Goal: Task Accomplishment & Management: Use online tool/utility

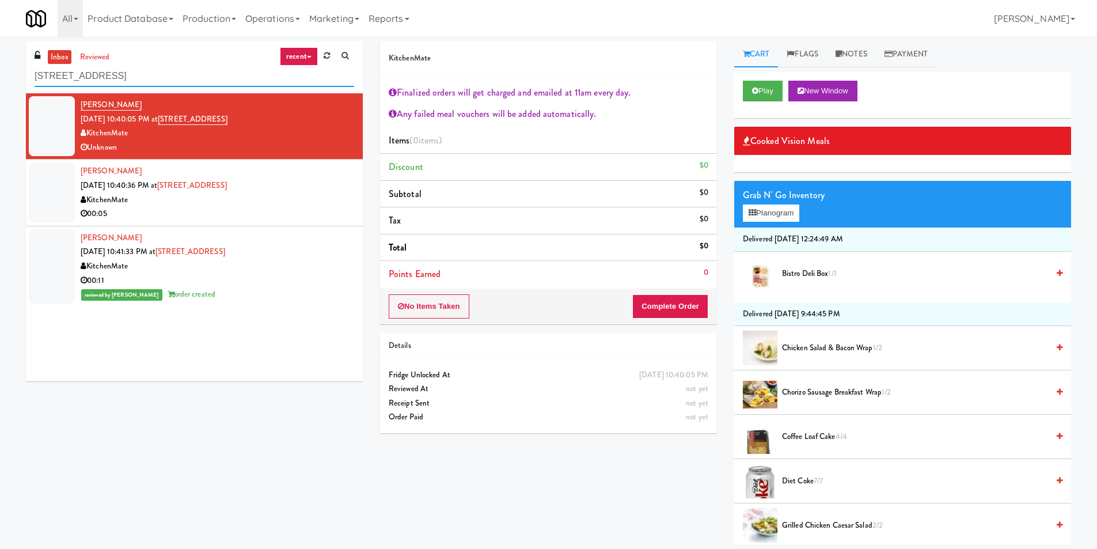
click at [214, 76] on input "[STREET_ADDRESS]" at bounding box center [195, 76] width 320 height 21
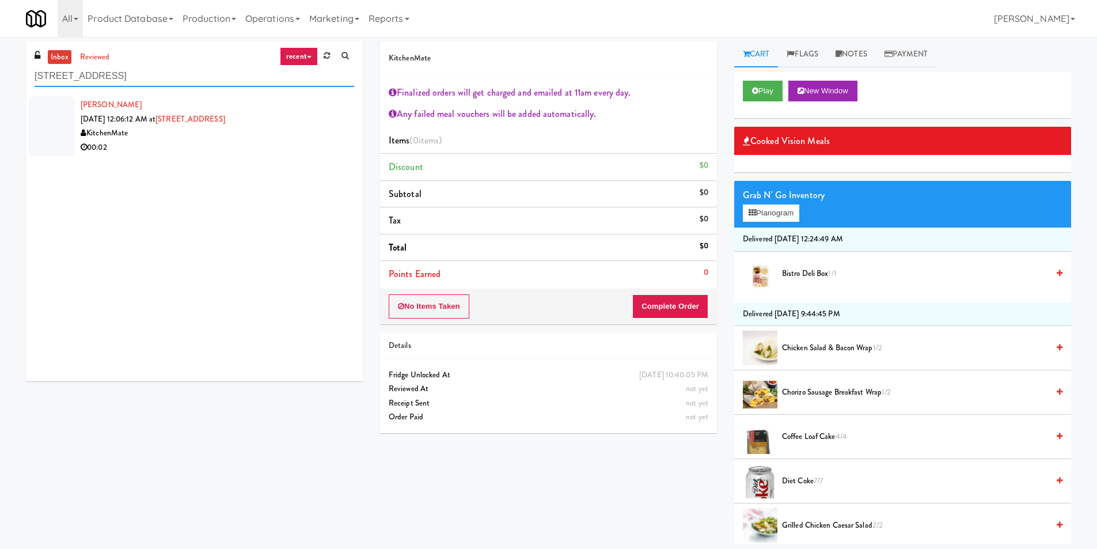
paste input "AbbVie - Lunchroom"
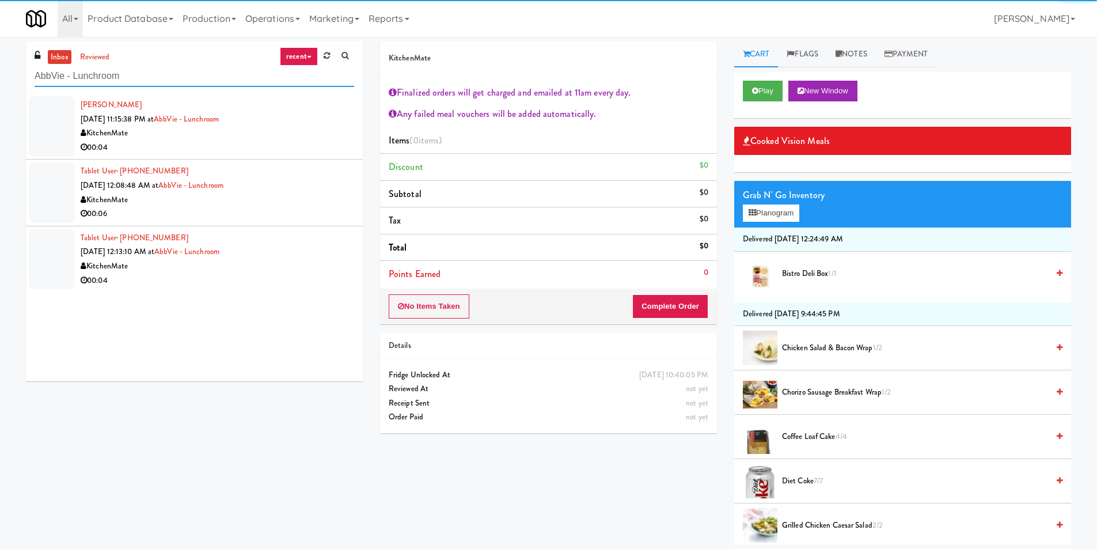
type input "AbbVie - Lunchroom"
click at [316, 153] on div "00:04" at bounding box center [218, 148] width 274 height 14
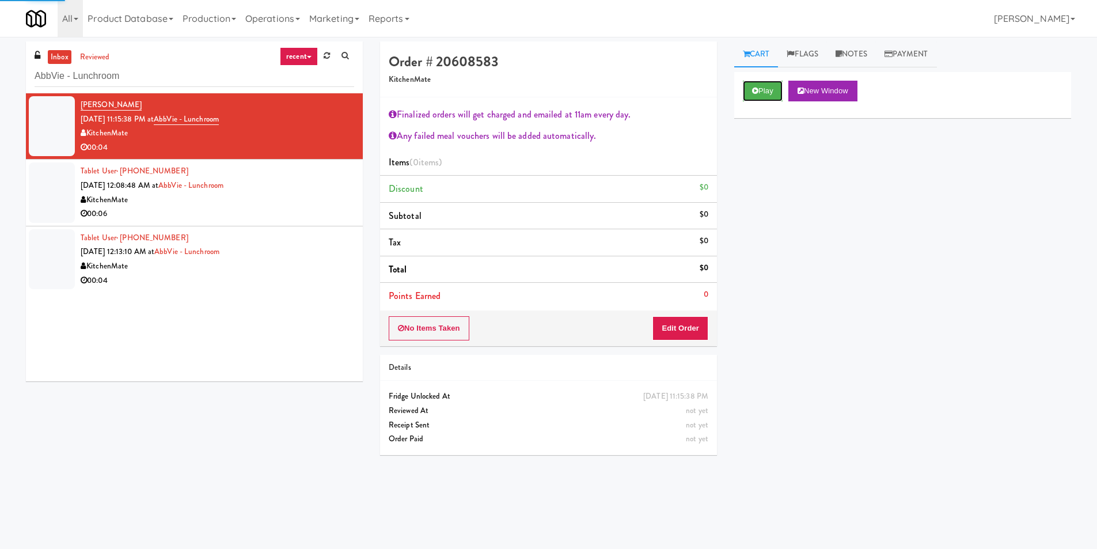
click at [762, 99] on button "Play" at bounding box center [763, 91] width 40 height 21
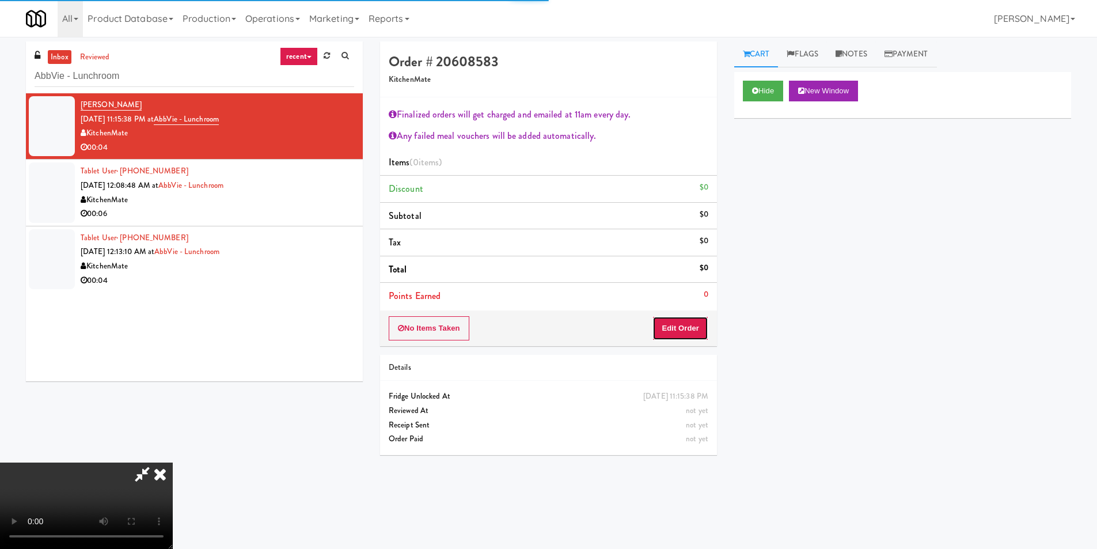
click at [698, 322] on button "Edit Order" at bounding box center [681, 328] width 56 height 24
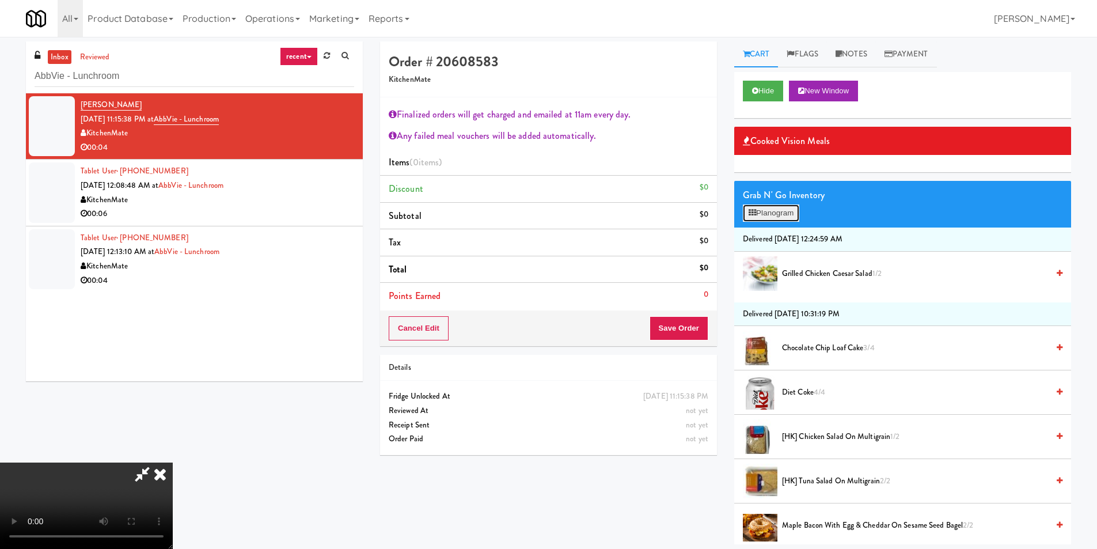
click at [782, 209] on button "Planogram" at bounding box center [771, 212] width 56 height 17
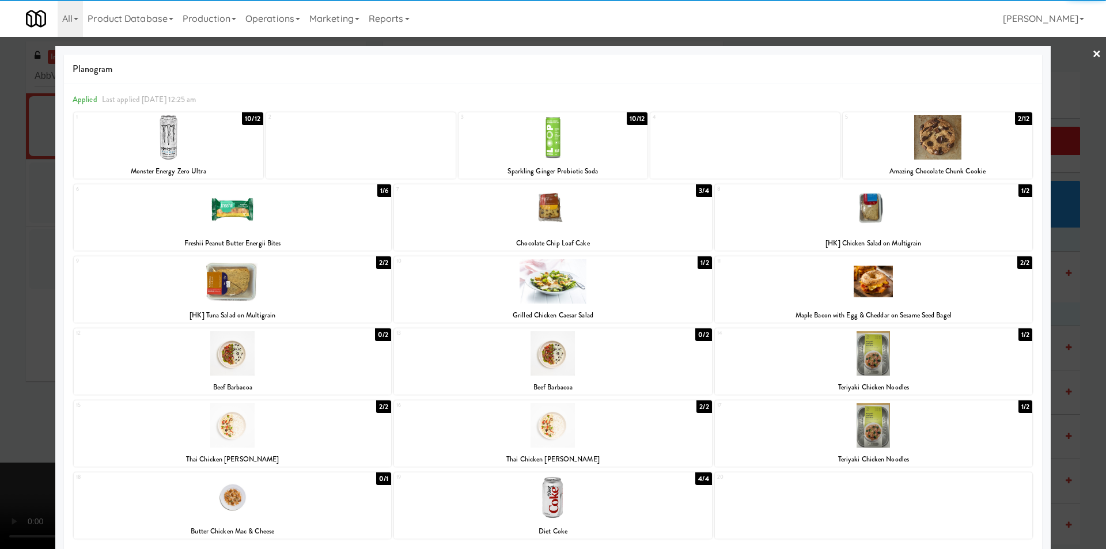
click at [315, 298] on div at bounding box center [232, 281] width 317 height 44
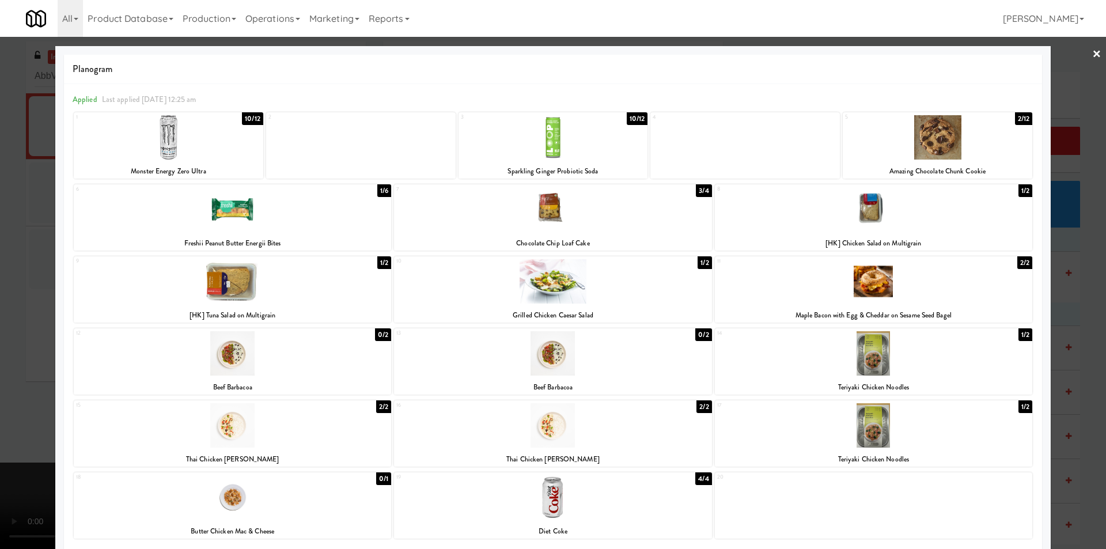
click at [1068, 284] on div at bounding box center [553, 274] width 1106 height 549
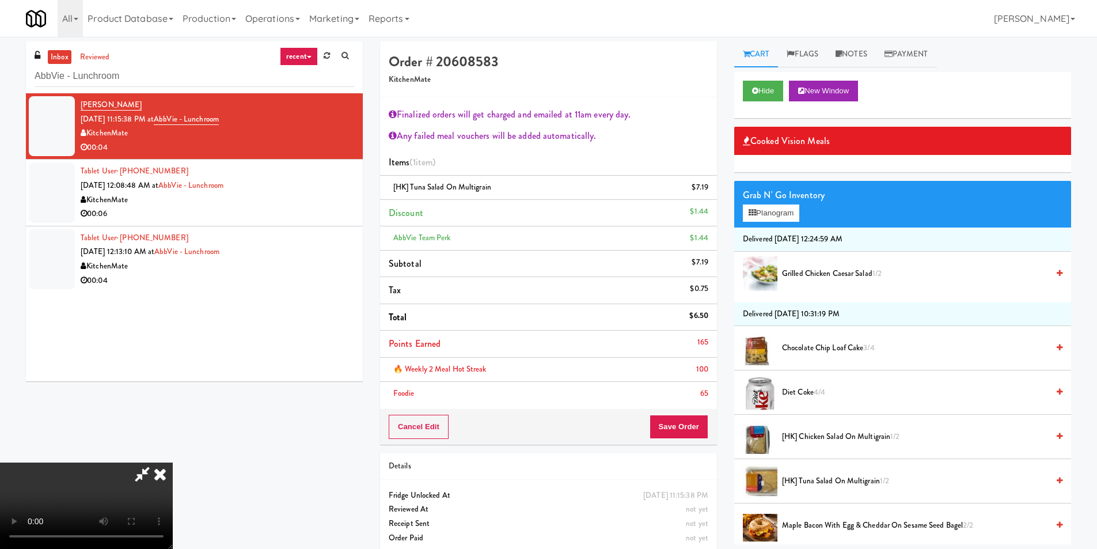
drag, startPoint x: 287, startPoint y: 358, endPoint x: 288, endPoint y: 366, distance: 8.7
click at [173, 463] on video at bounding box center [86, 506] width 173 height 86
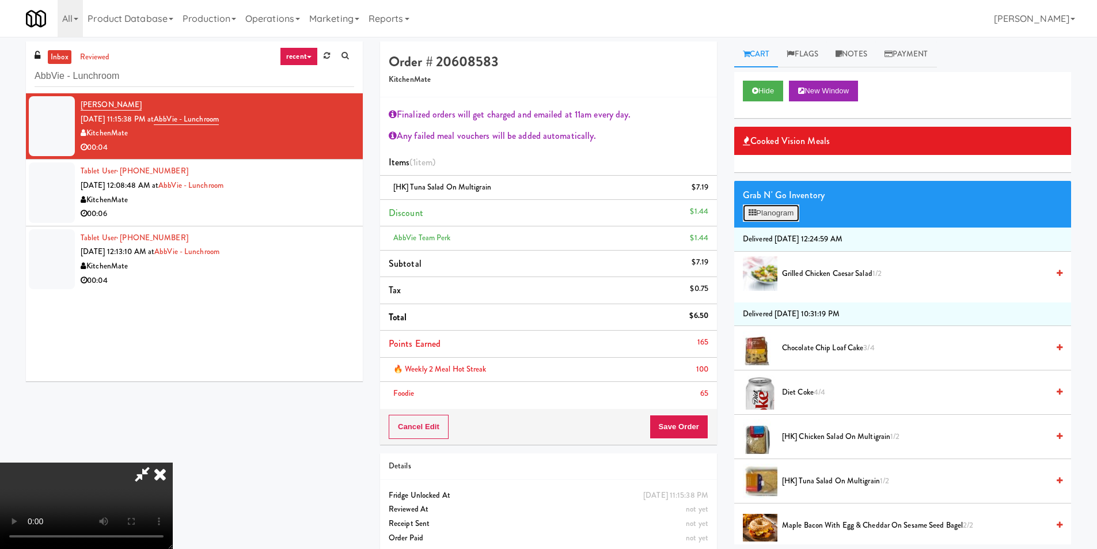
click at [756, 209] on button "Planogram" at bounding box center [771, 212] width 56 height 17
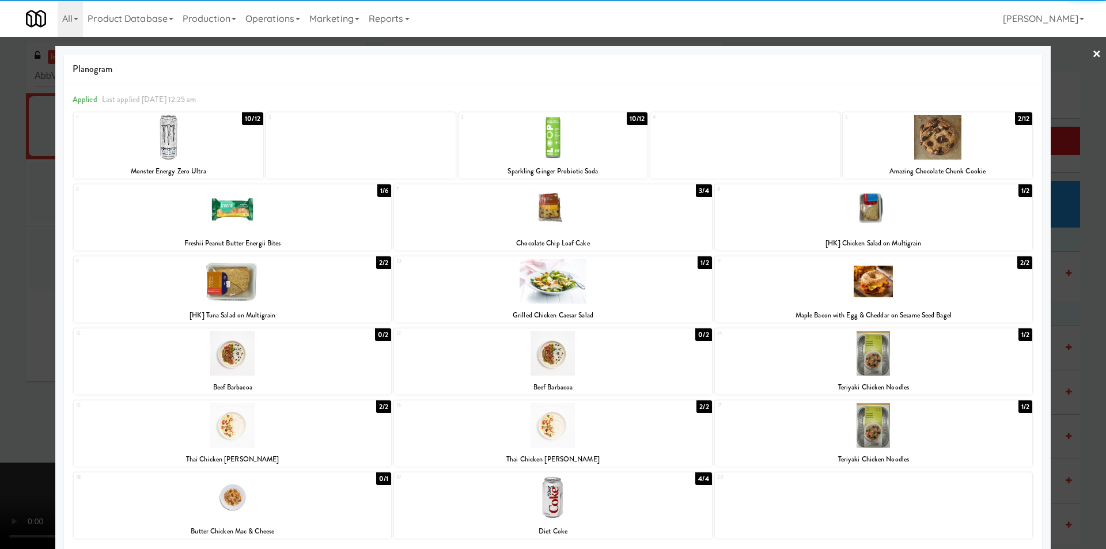
click at [1078, 251] on div at bounding box center [553, 274] width 1106 height 549
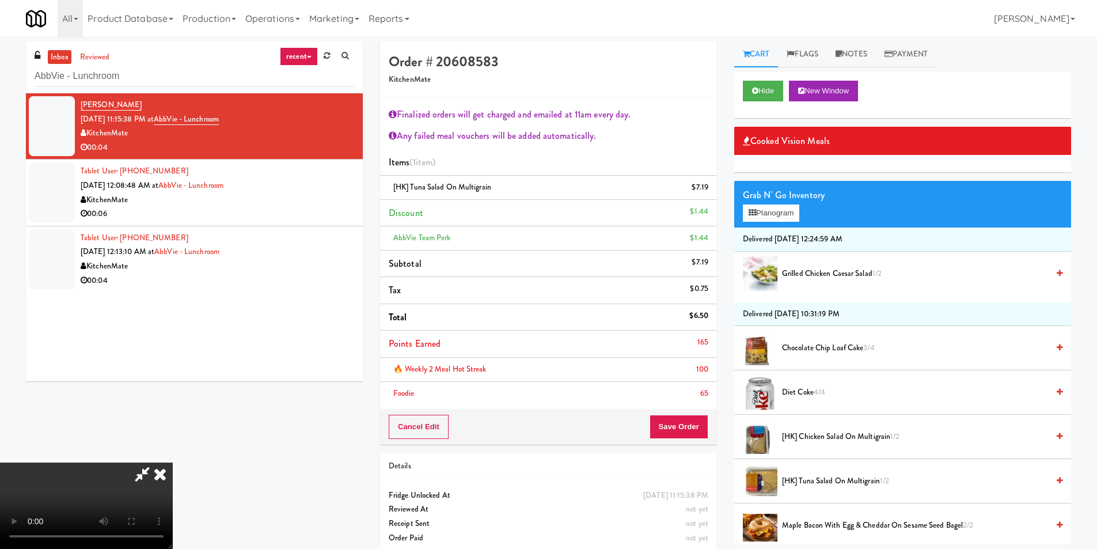
click at [677, 412] on div "Cancel Edit Save Order" at bounding box center [548, 427] width 337 height 36
click at [681, 421] on button "Save Order" at bounding box center [679, 427] width 59 height 24
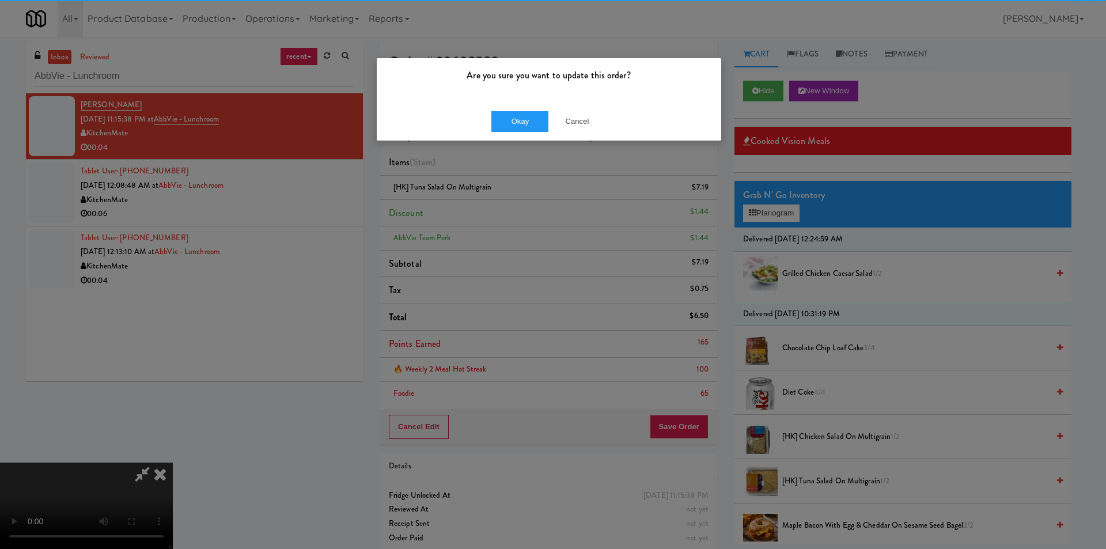
click at [490, 131] on div "Okay Cancel" at bounding box center [549, 121] width 344 height 39
click at [499, 127] on button "Okay" at bounding box center [520, 121] width 58 height 21
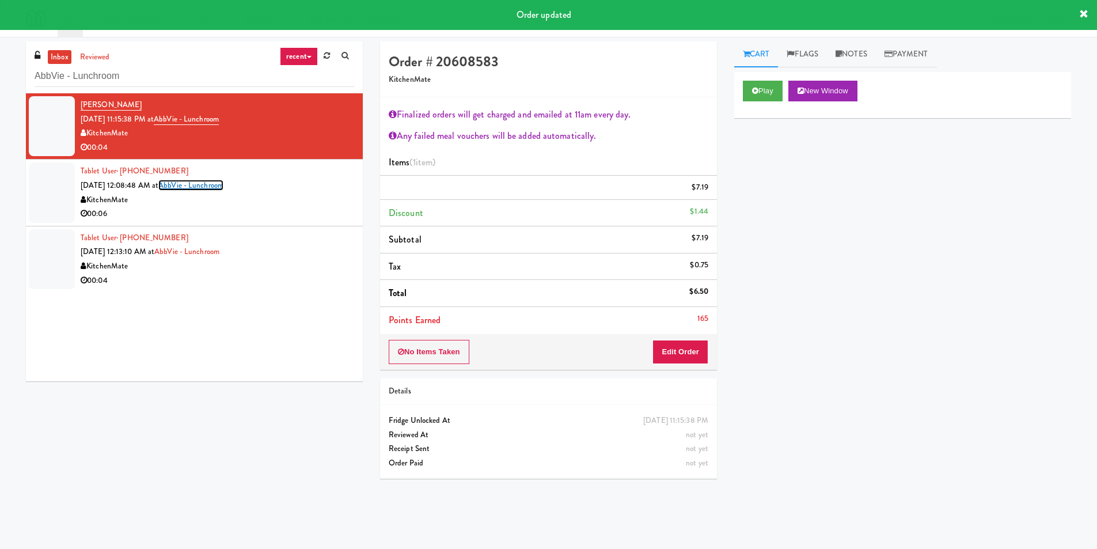
click at [218, 188] on link "AbbVie - Lunchroom" at bounding box center [190, 185] width 65 height 11
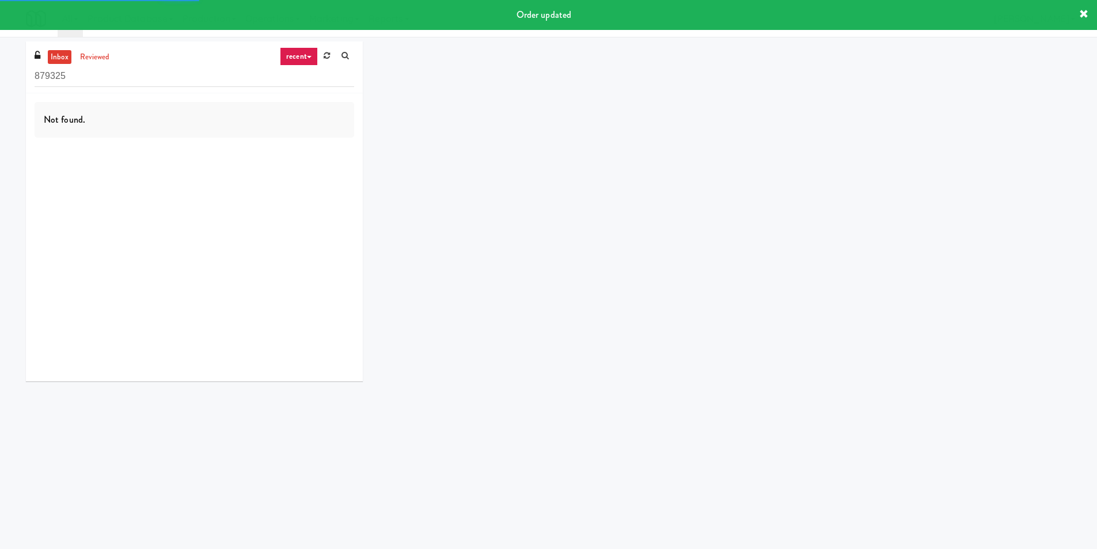
click at [194, 87] on div "inbox reviewed recent all unclear take inventory issue suspicious failed recent…" at bounding box center [194, 67] width 337 height 52
click at [191, 83] on input "879325" at bounding box center [195, 76] width 320 height 21
paste input "AbbVie - Lunchroom"
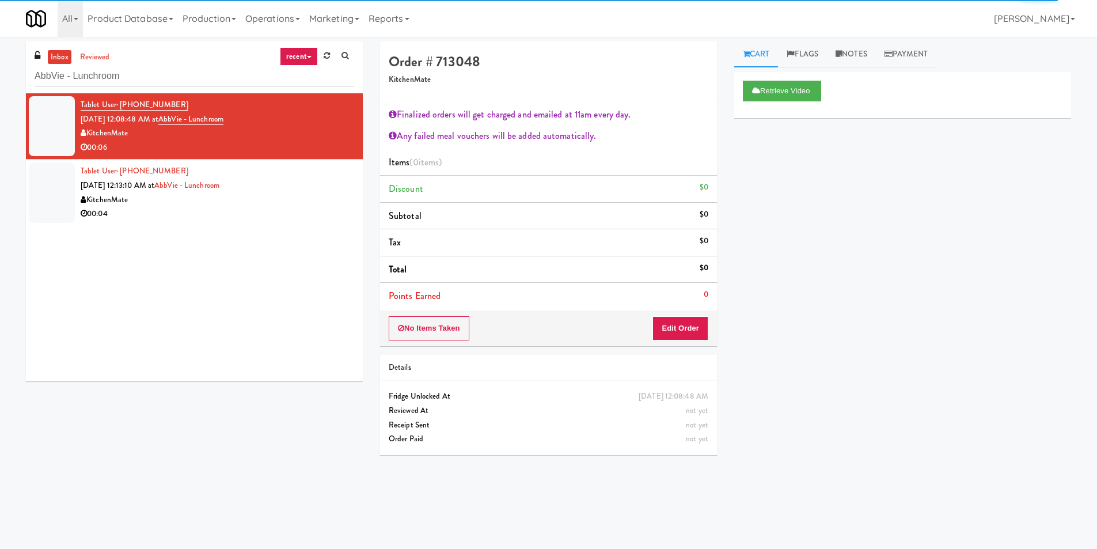
click at [226, 217] on div "00:04" at bounding box center [218, 214] width 274 height 14
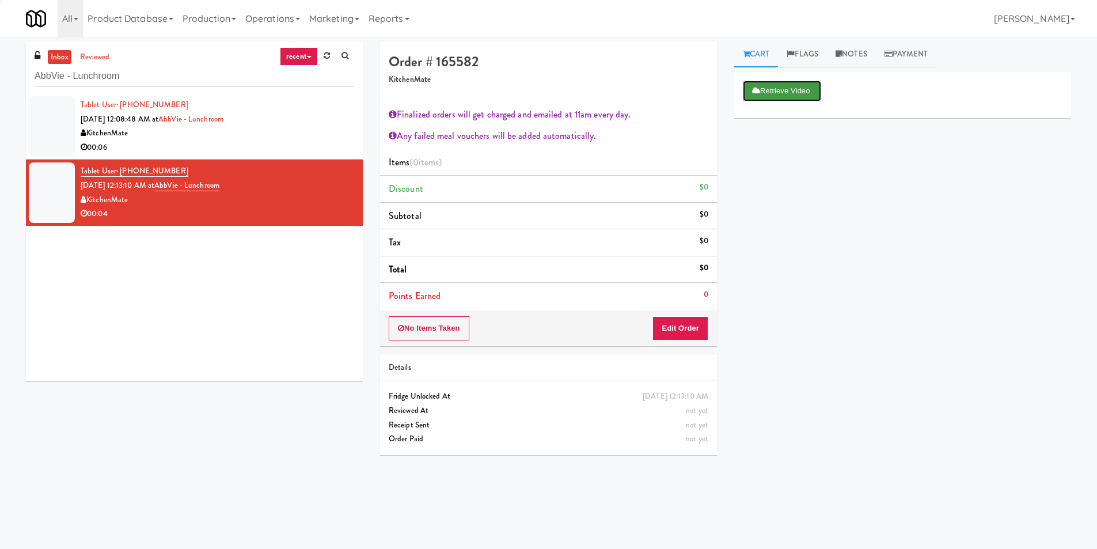
click at [777, 98] on button "Retrieve Video" at bounding box center [782, 91] width 78 height 21
click at [767, 89] on button "Play" at bounding box center [763, 91] width 40 height 21
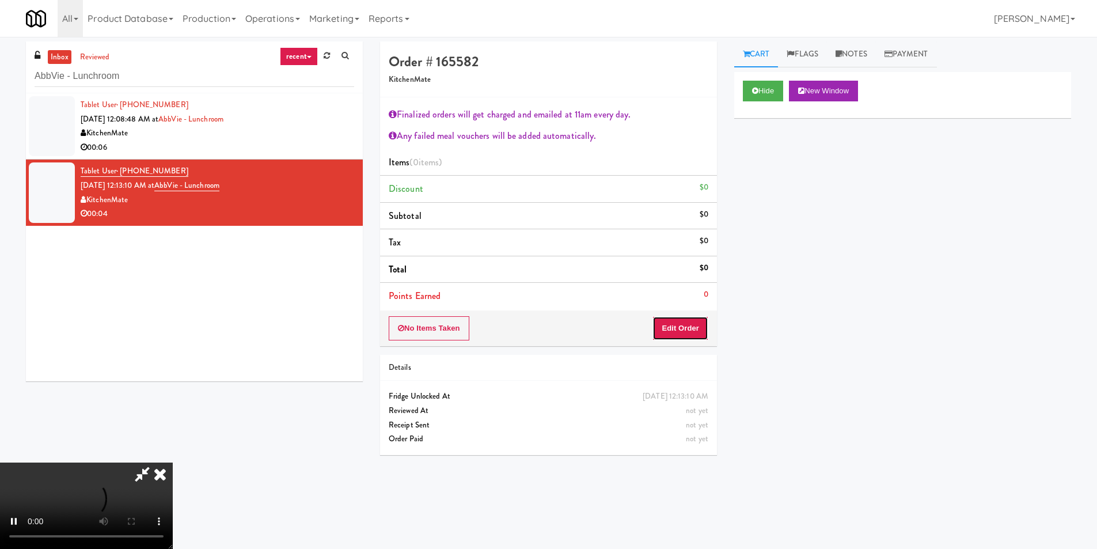
click at [680, 323] on button "Edit Order" at bounding box center [681, 328] width 56 height 24
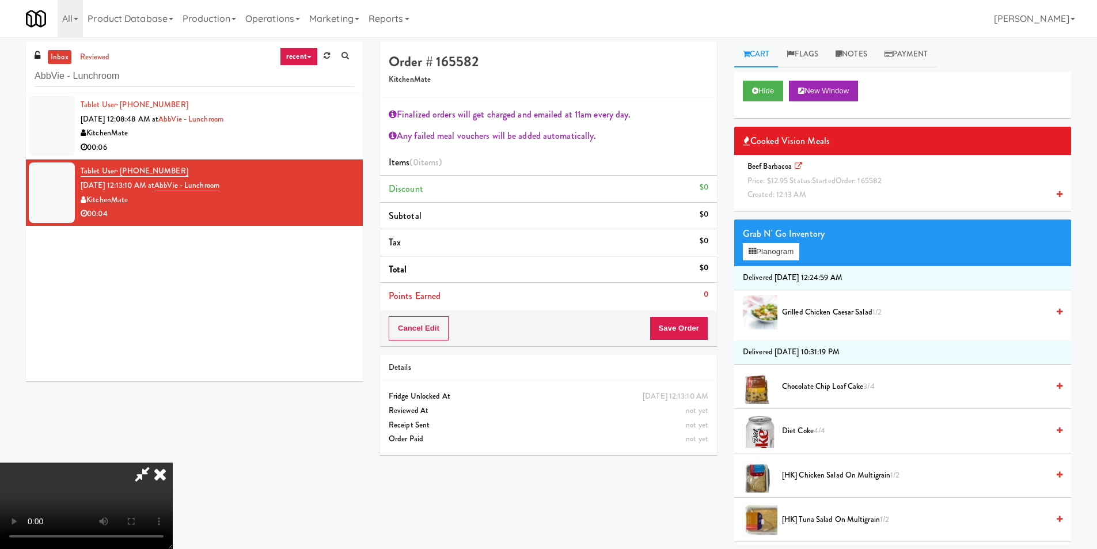
click at [173, 463] on video at bounding box center [86, 506] width 173 height 86
click at [779, 254] on button "Planogram" at bounding box center [771, 251] width 56 height 17
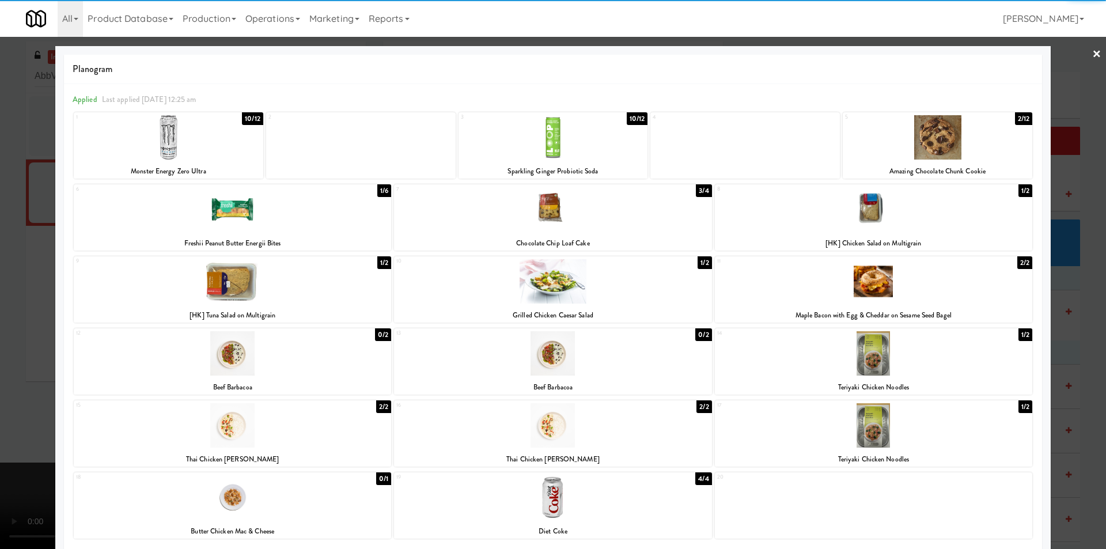
click at [574, 370] on div at bounding box center [552, 353] width 317 height 44
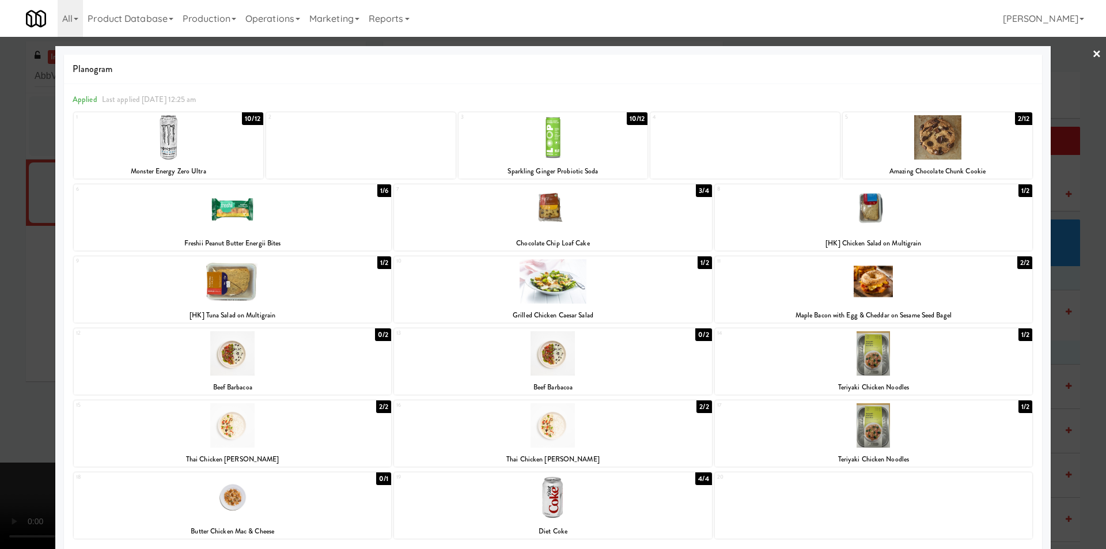
click at [1092, 323] on div at bounding box center [553, 274] width 1106 height 549
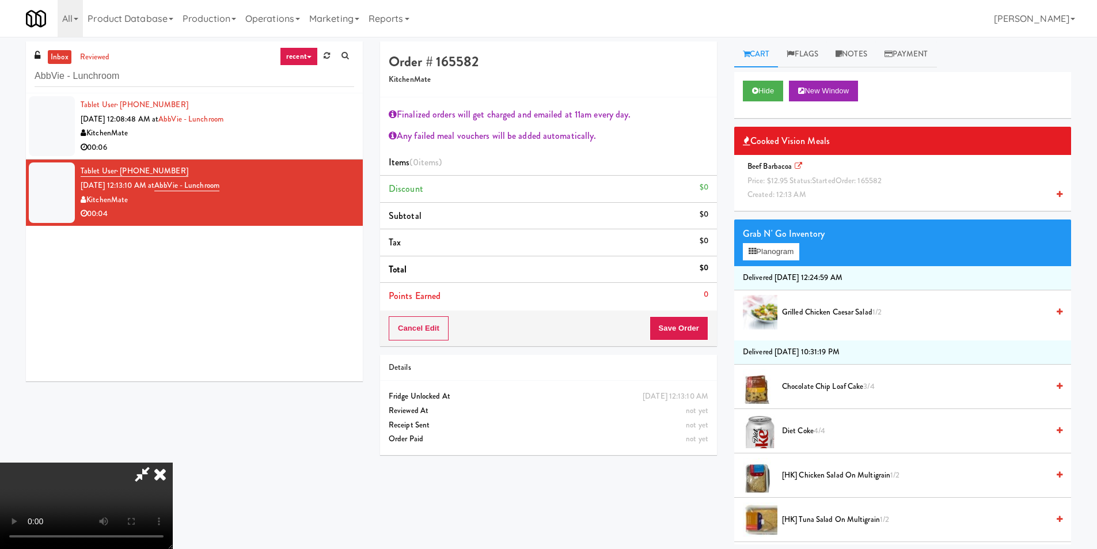
click at [774, 167] on span "Beef Barbacoa Price: $12.95 Status: started Order: 165582 Created: 12:13 AM" at bounding box center [816, 180] width 147 height 39
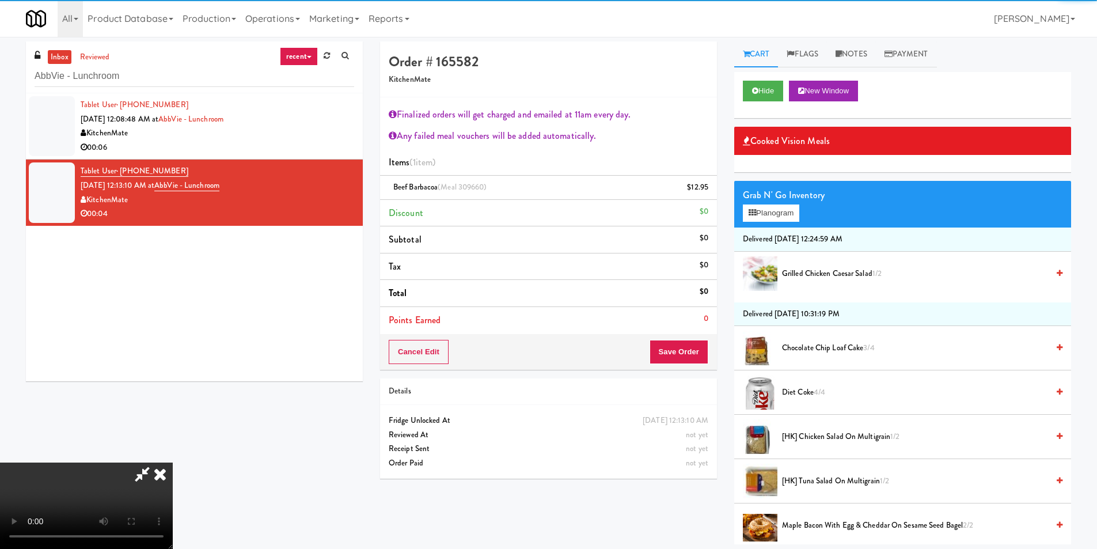
click at [173, 463] on video at bounding box center [86, 506] width 173 height 86
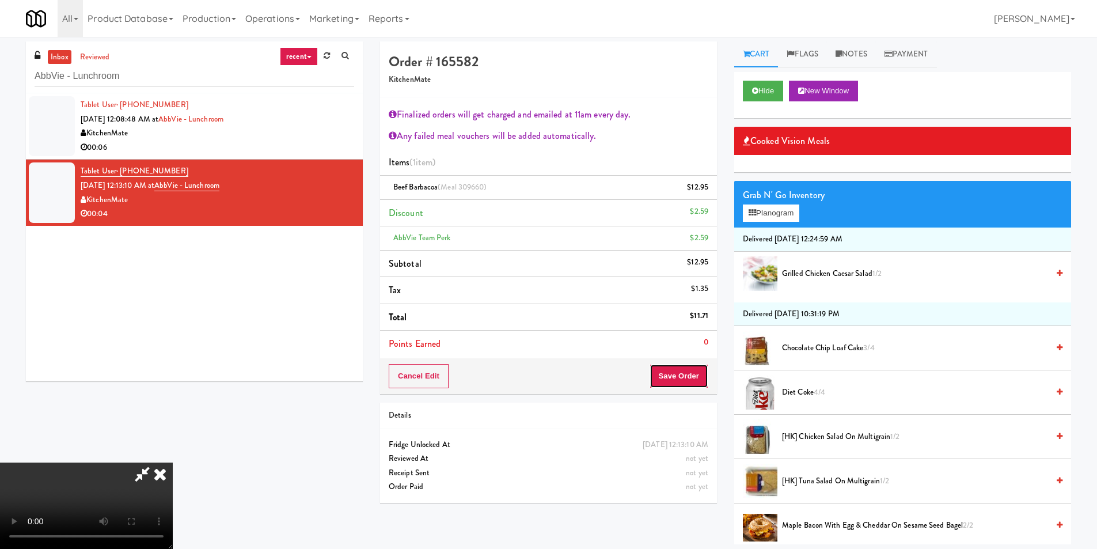
click at [690, 377] on button "Save Order" at bounding box center [679, 376] width 59 height 24
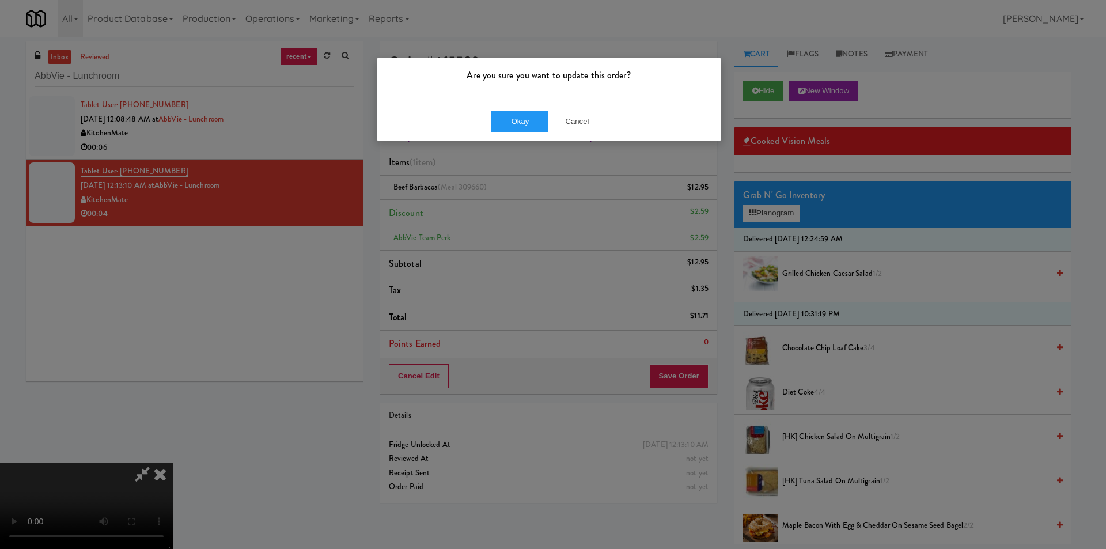
click at [501, 133] on div "Okay Cancel" at bounding box center [549, 121] width 344 height 39
click at [504, 128] on button "Okay" at bounding box center [520, 121] width 58 height 21
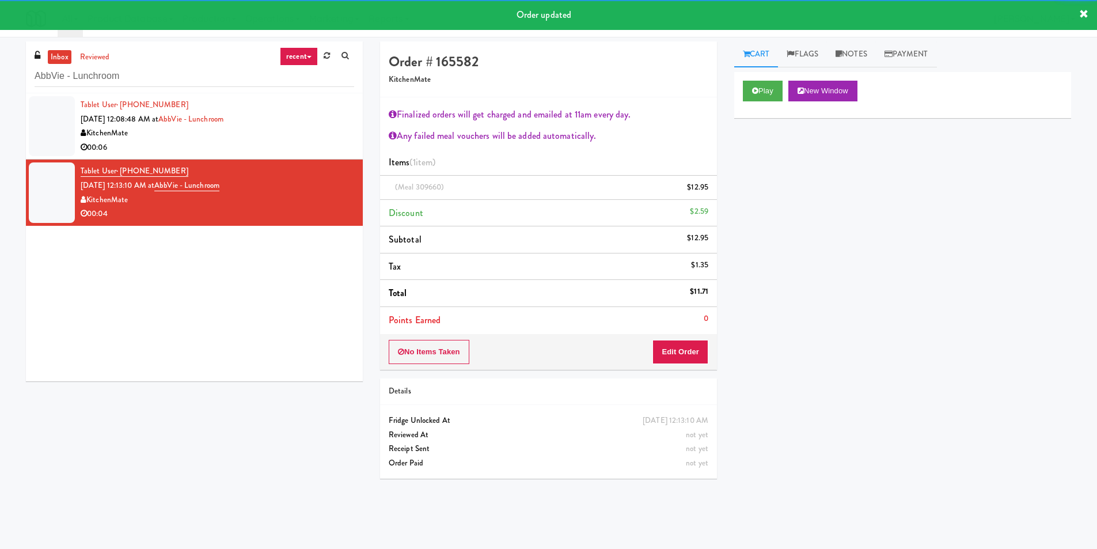
click at [276, 151] on div "00:06" at bounding box center [218, 148] width 274 height 14
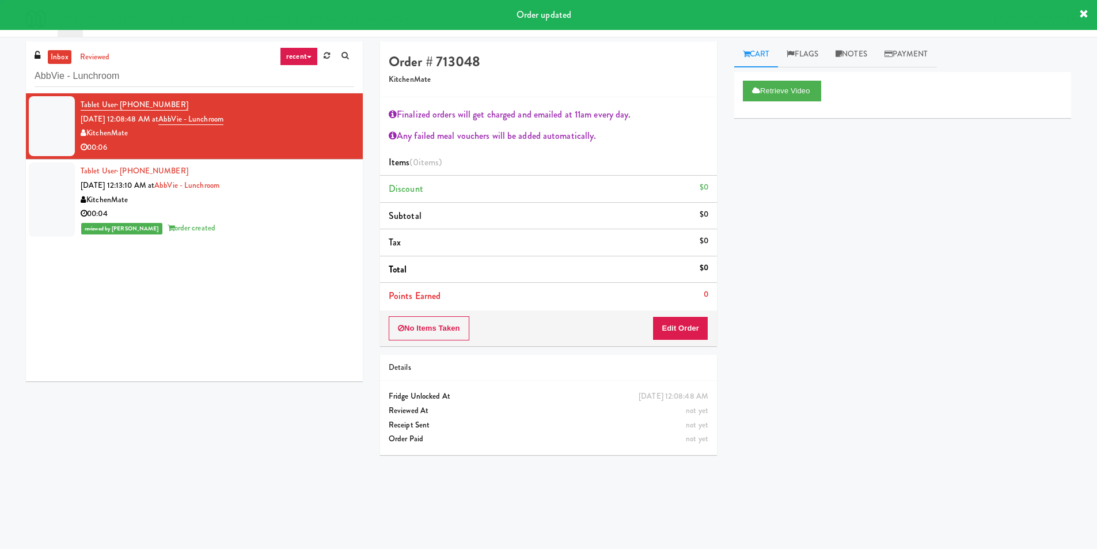
click at [741, 91] on div "Retrieve Video" at bounding box center [902, 95] width 337 height 46
click at [748, 95] on button "Retrieve Video" at bounding box center [782, 91] width 78 height 21
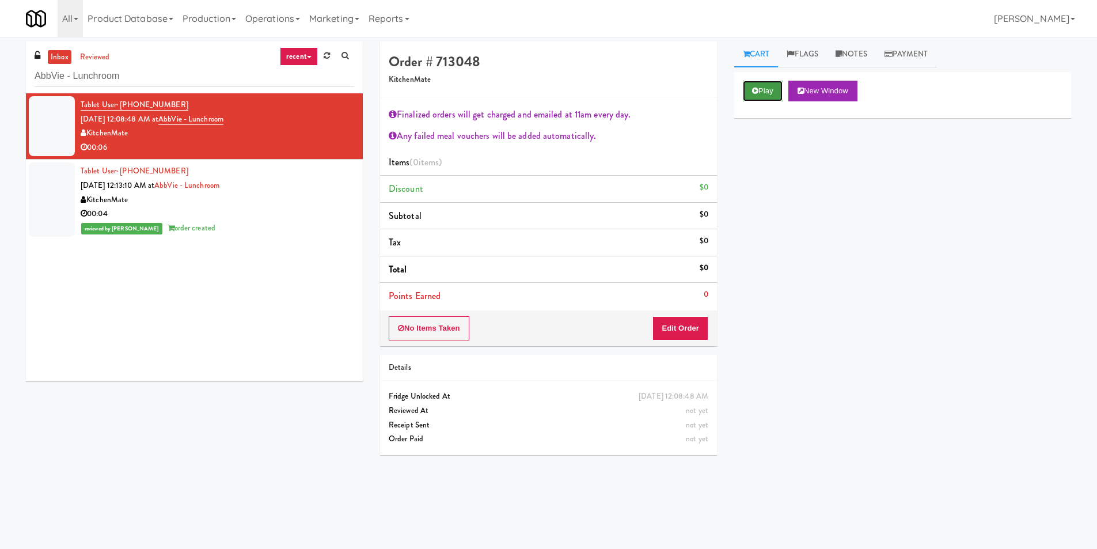
click at [751, 96] on button "Play" at bounding box center [763, 91] width 40 height 21
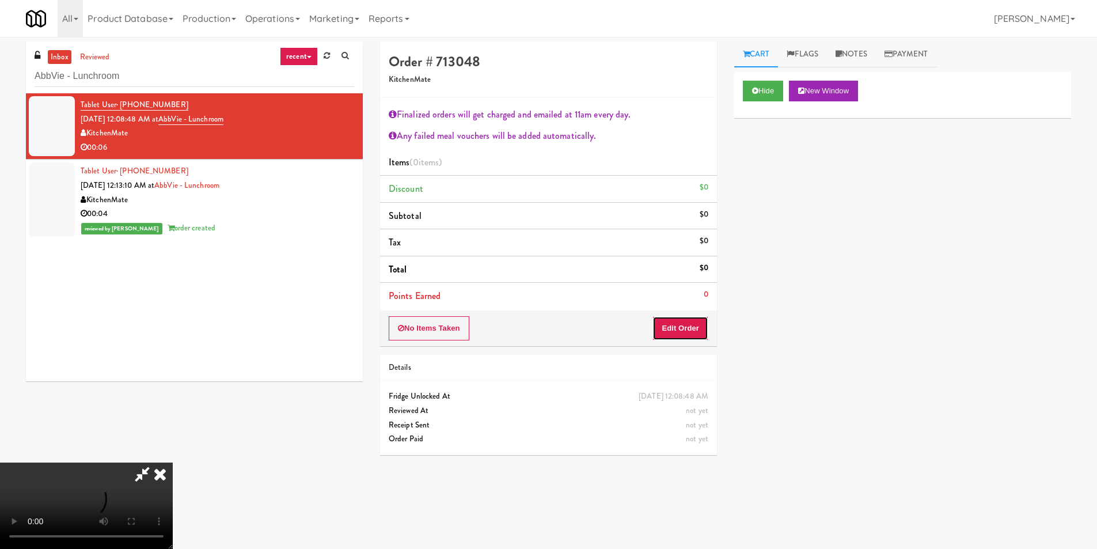
click at [686, 325] on button "Edit Order" at bounding box center [681, 328] width 56 height 24
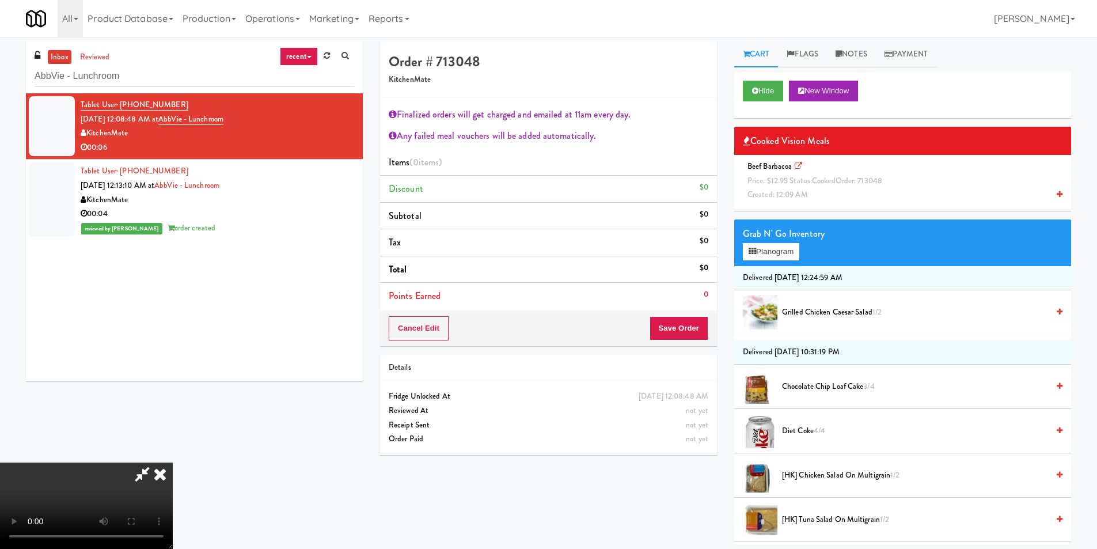
scroll to position [46, 0]
click at [173, 463] on video at bounding box center [86, 506] width 173 height 86
click at [763, 249] on button "Planogram" at bounding box center [771, 251] width 56 height 17
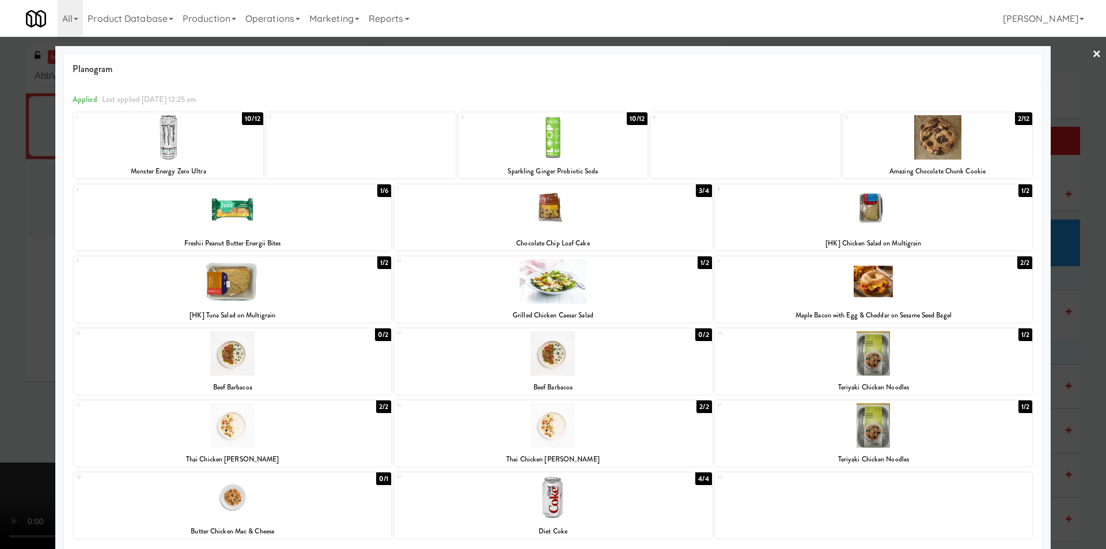
click at [1073, 325] on div at bounding box center [553, 274] width 1106 height 549
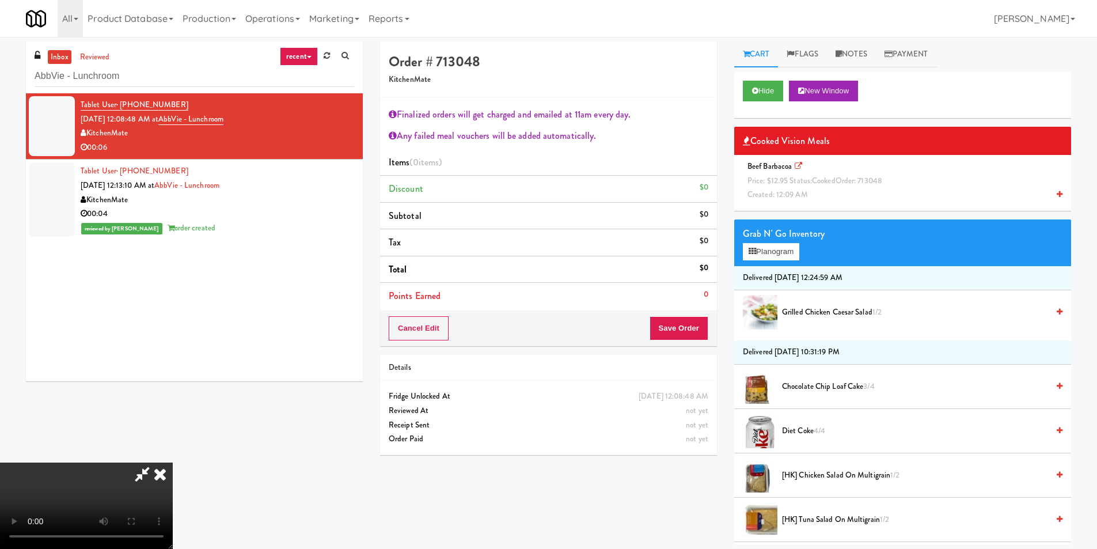
click at [776, 168] on span "Beef Barbacoa Price: $12.95 Status: cooked Order: 713048 Created: 12:09 AM" at bounding box center [817, 180] width 148 height 39
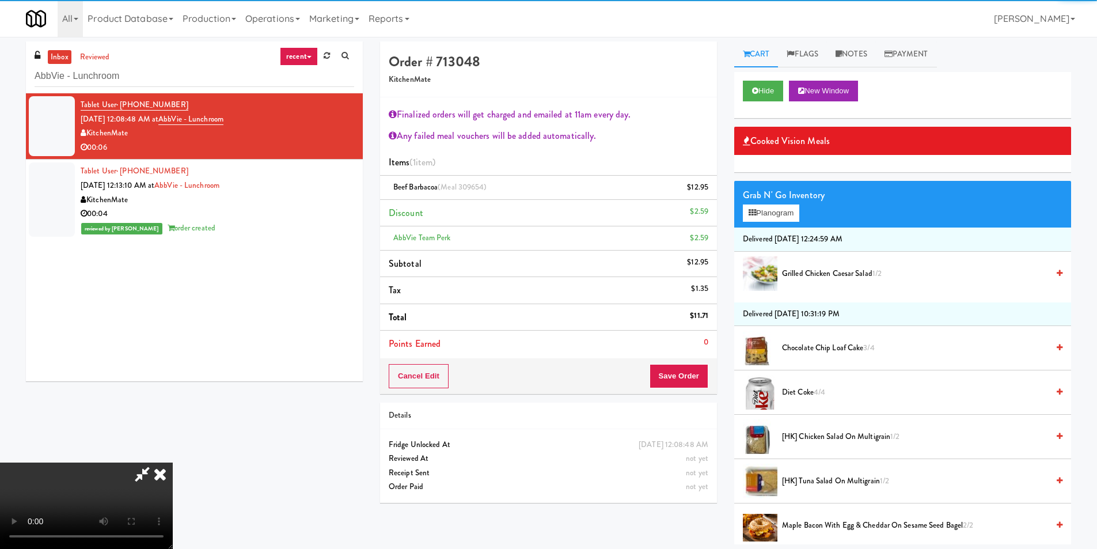
click at [690, 354] on li "Points Earned 0" at bounding box center [548, 344] width 337 height 26
click at [694, 368] on button "Save Order" at bounding box center [679, 376] width 59 height 24
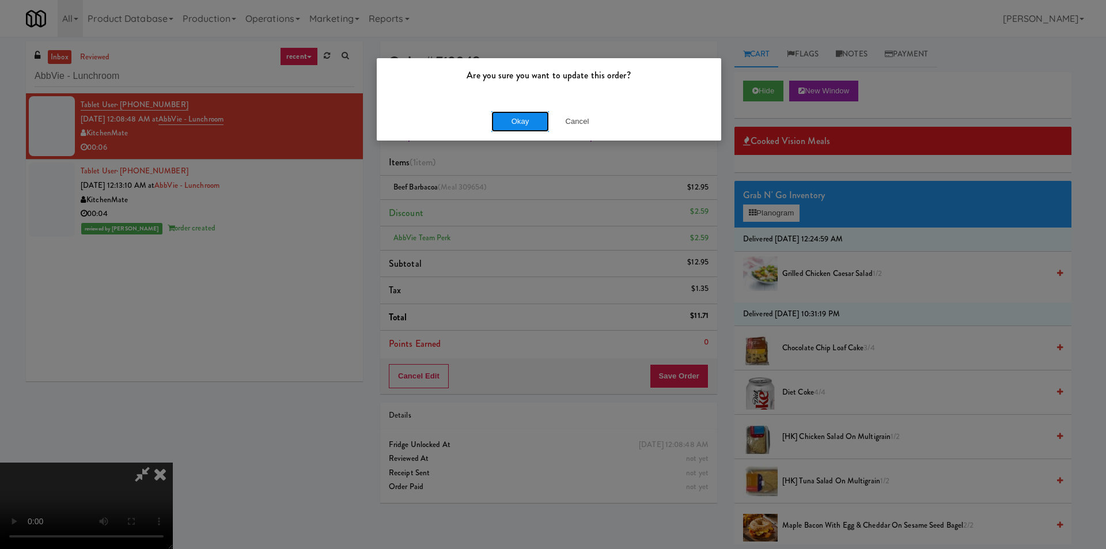
click at [529, 126] on button "Okay" at bounding box center [520, 121] width 58 height 21
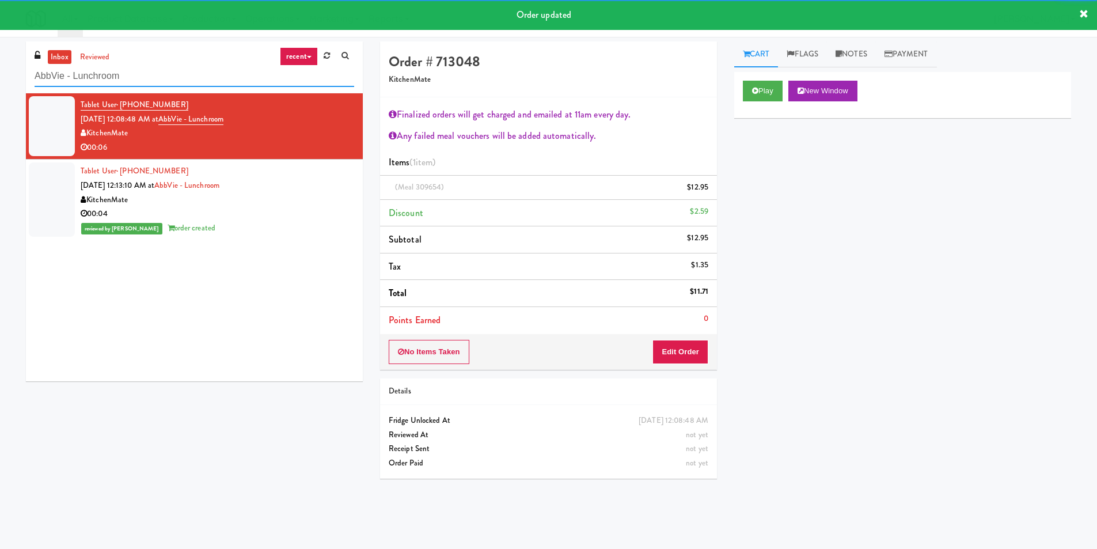
click at [136, 73] on input "AbbVie - Lunchroom" at bounding box center [195, 76] width 320 height 21
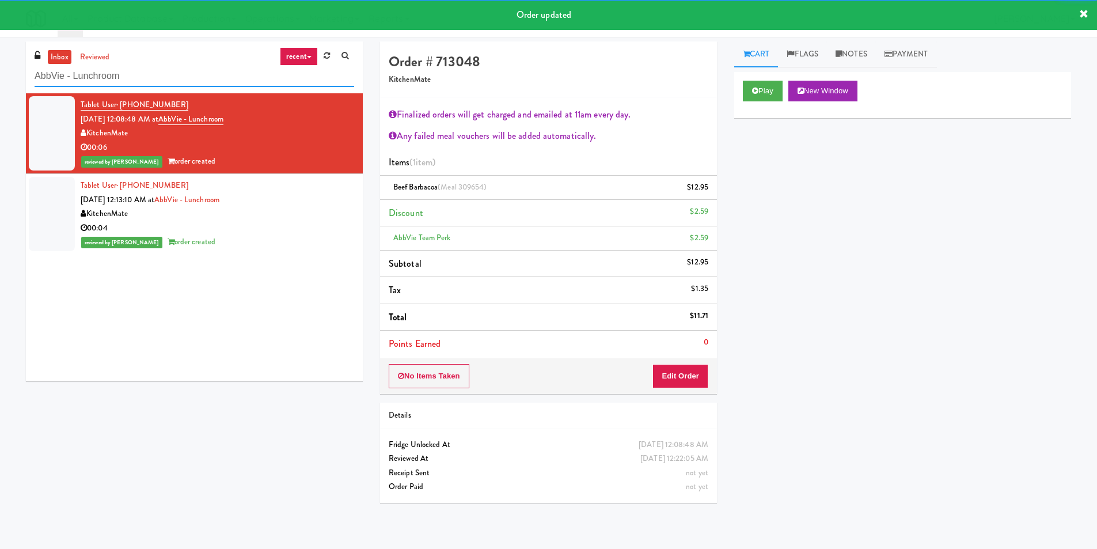
paste input "CC1 Snacks Cooler"
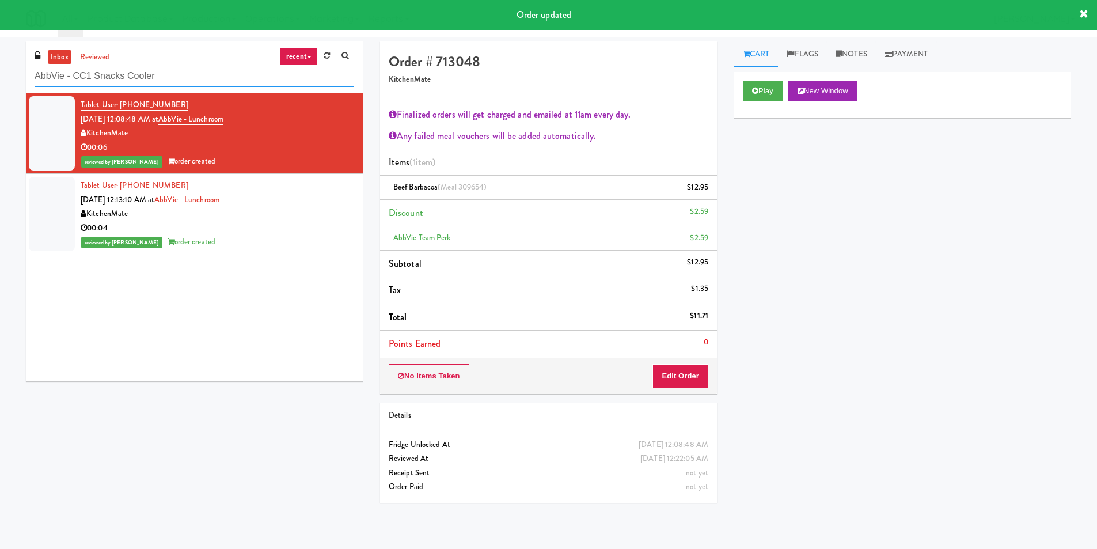
paste input "text"
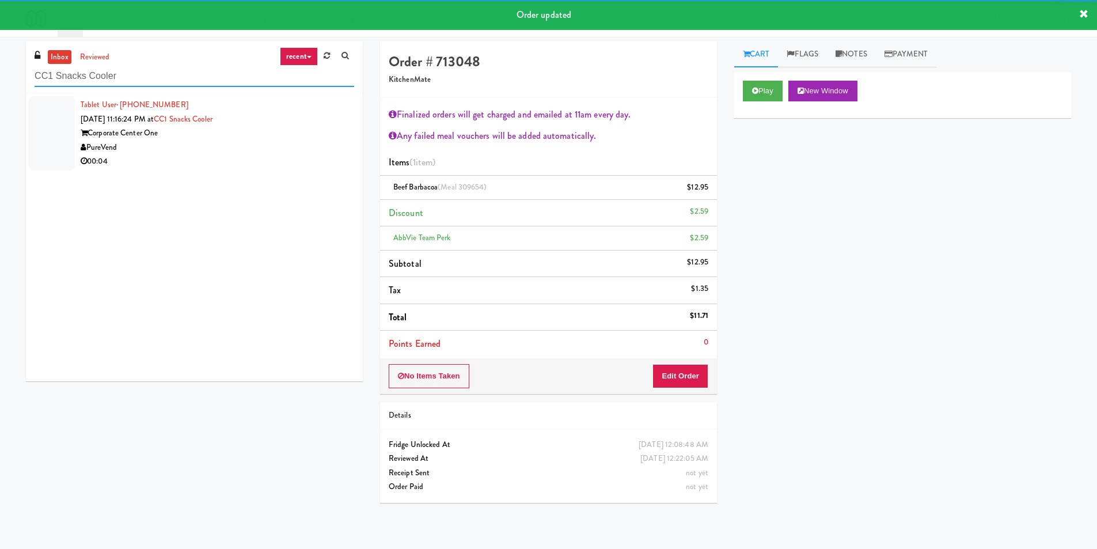
type input "CC1 Snacks Cooler"
click at [275, 154] on div "PureVend" at bounding box center [218, 148] width 274 height 14
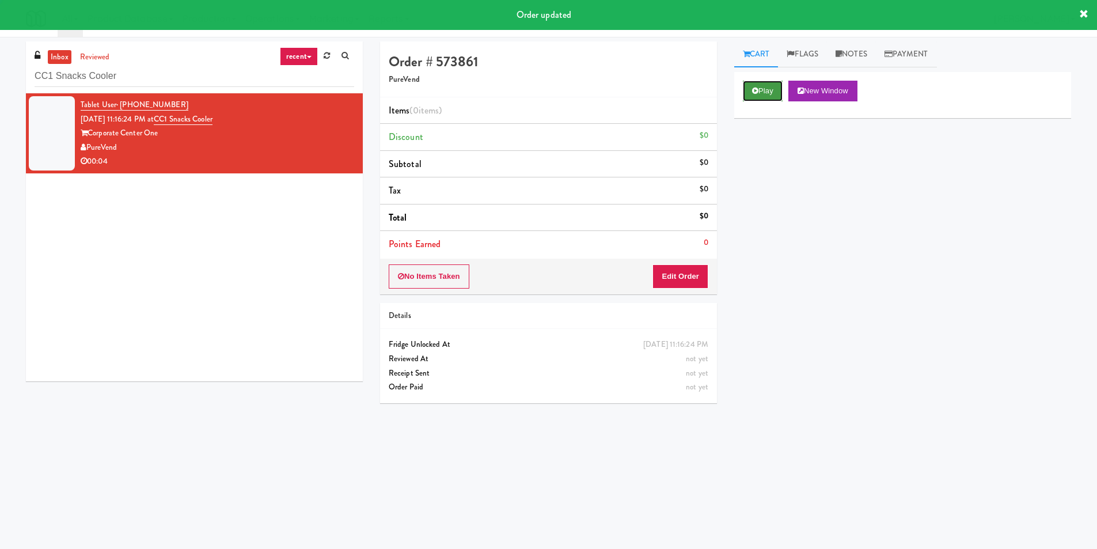
click at [754, 93] on button "Play" at bounding box center [763, 91] width 40 height 21
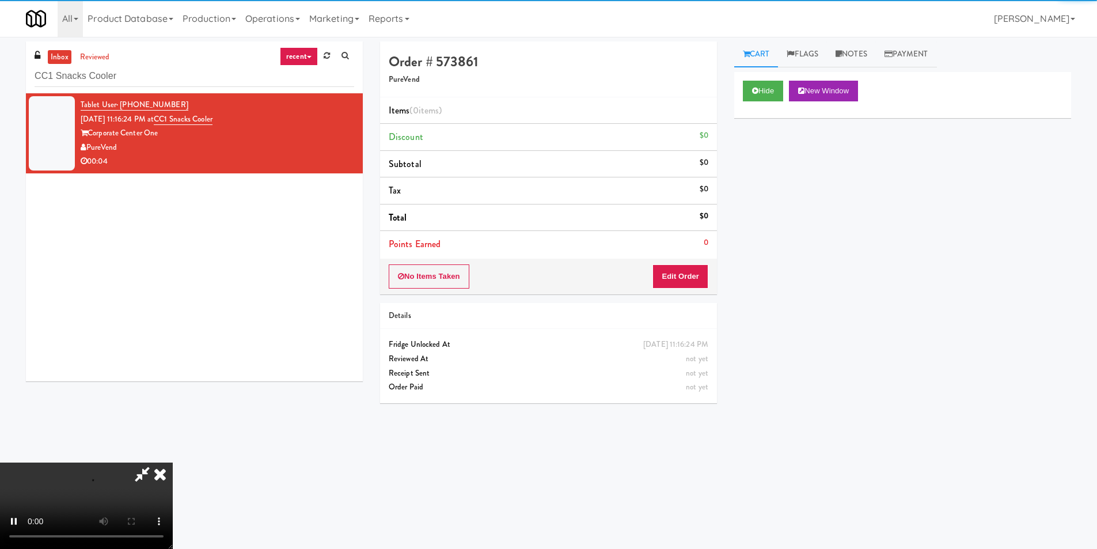
drag, startPoint x: 686, startPoint y: 293, endPoint x: 691, endPoint y: 276, distance: 17.5
click at [687, 293] on div "No Items Taken Edit Order" at bounding box center [548, 277] width 337 height 36
click at [691, 276] on button "Edit Order" at bounding box center [681, 276] width 56 height 24
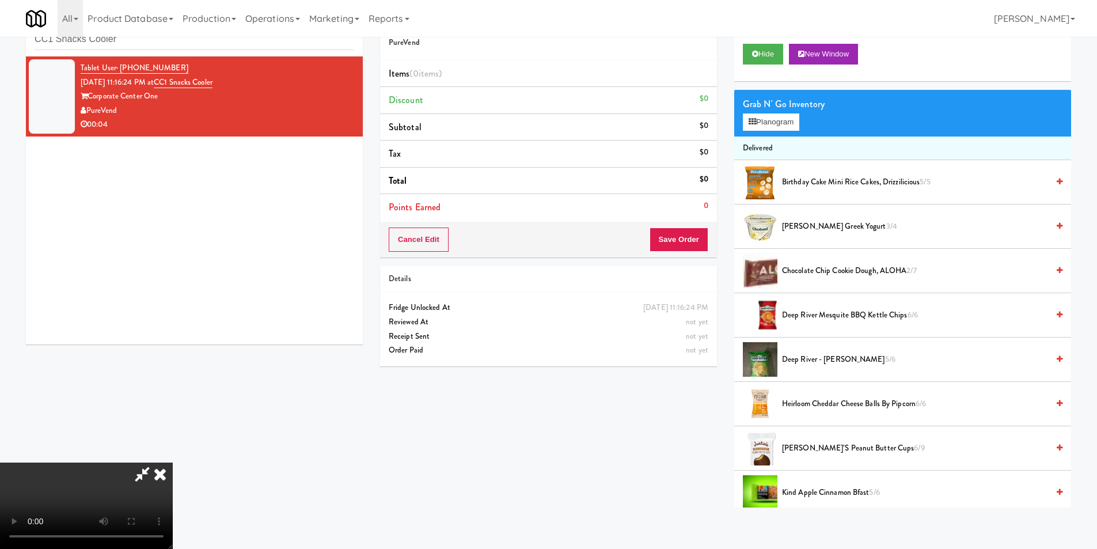
click at [173, 463] on video at bounding box center [86, 506] width 173 height 86
click at [775, 135] on div "Grab N' Go Inventory Planogram" at bounding box center [902, 113] width 337 height 47
click at [779, 127] on button "Planogram" at bounding box center [771, 121] width 56 height 17
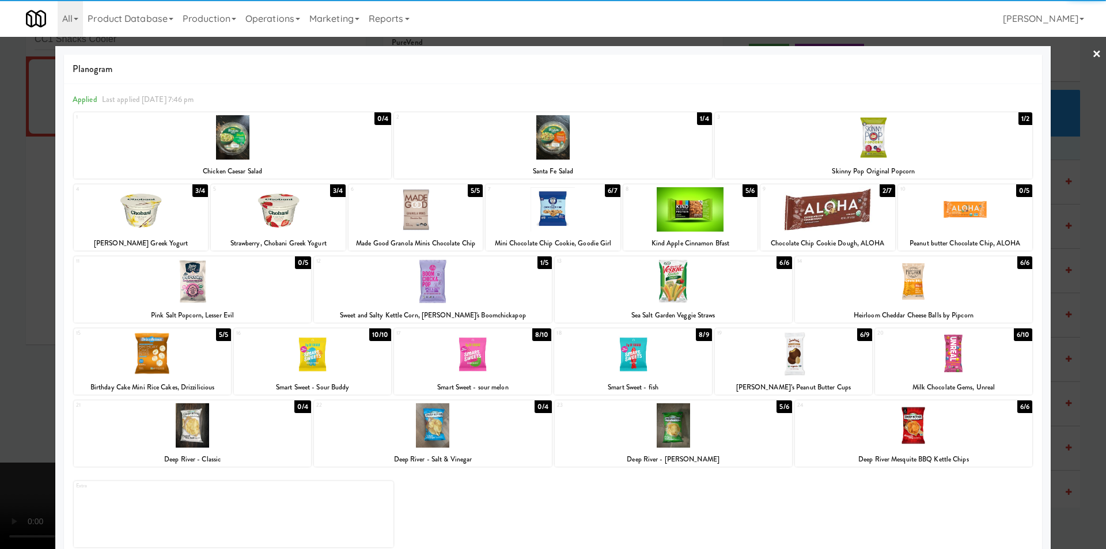
click at [802, 355] on div at bounding box center [793, 353] width 157 height 44
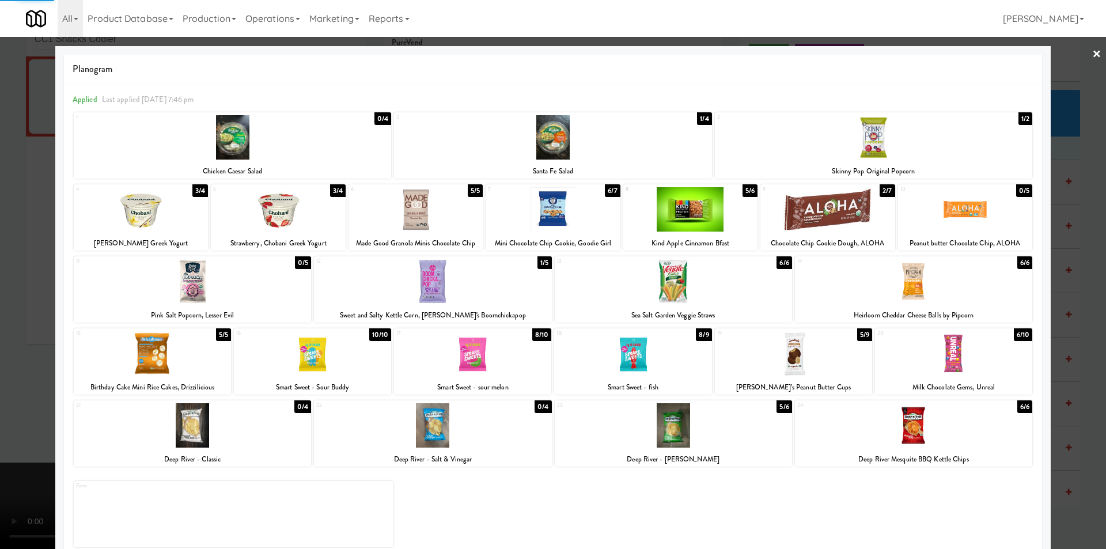
click at [1068, 362] on div at bounding box center [553, 274] width 1106 height 549
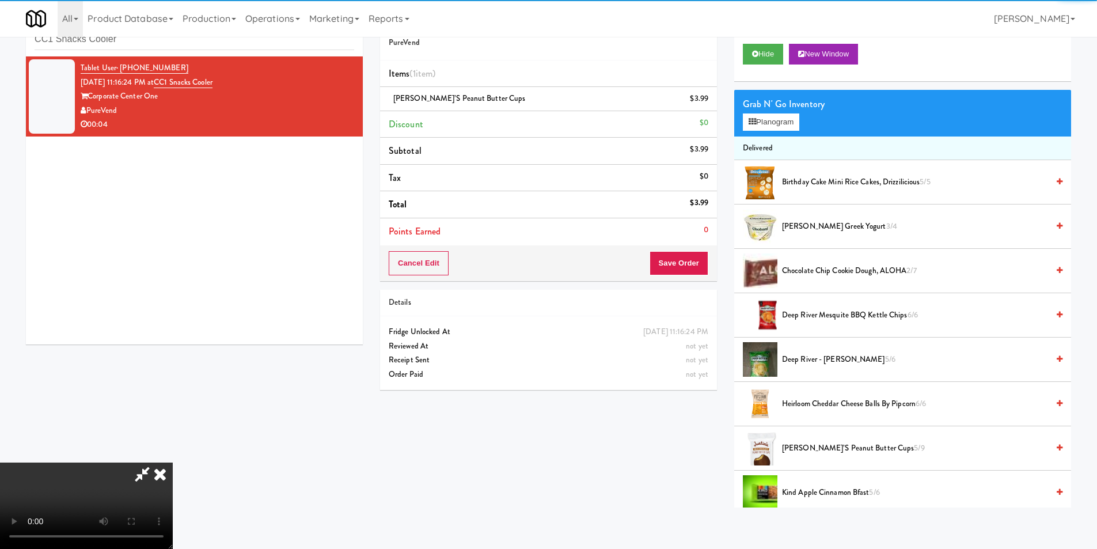
click at [173, 463] on video at bounding box center [86, 506] width 173 height 86
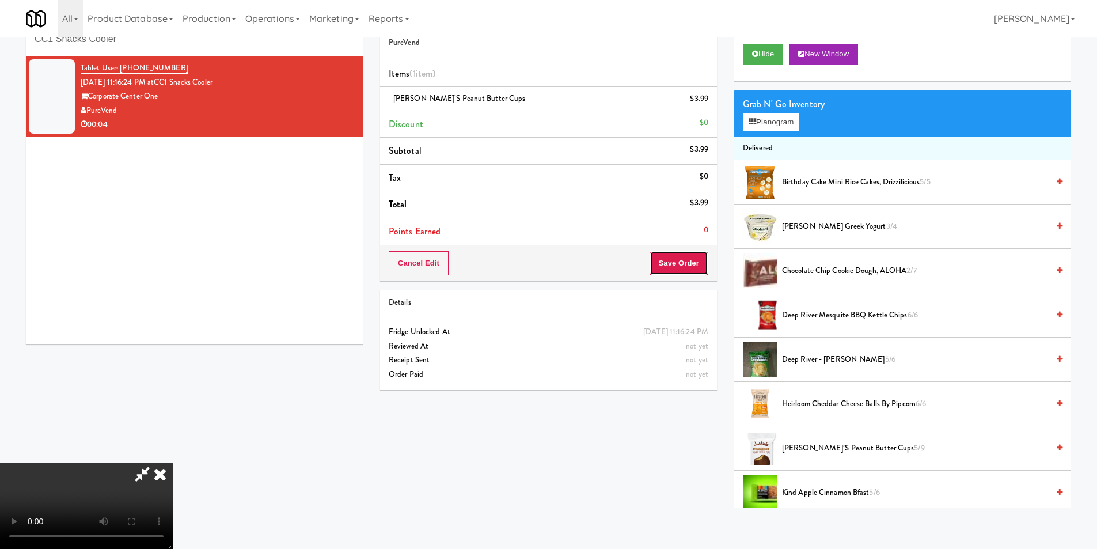
click at [674, 268] on button "Save Order" at bounding box center [679, 263] width 59 height 24
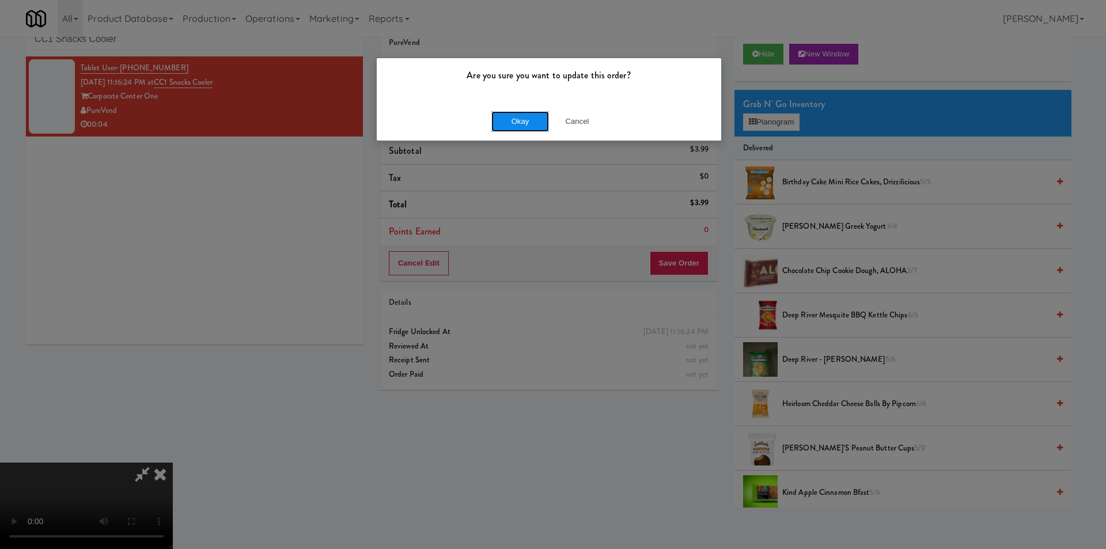
click at [518, 127] on button "Okay" at bounding box center [520, 121] width 58 height 21
